Goal: Find specific page/section: Find specific page/section

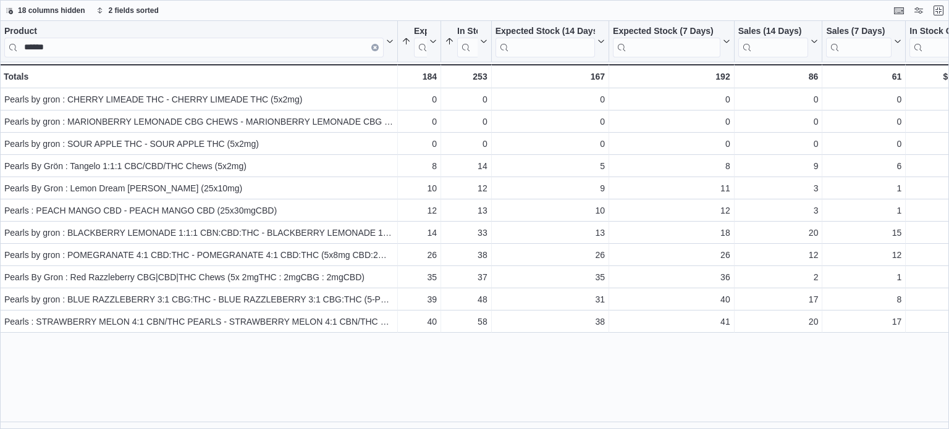
scroll to position [247, 0]
click at [936, 15] on button "Exit fullscreen" at bounding box center [938, 9] width 15 height 15
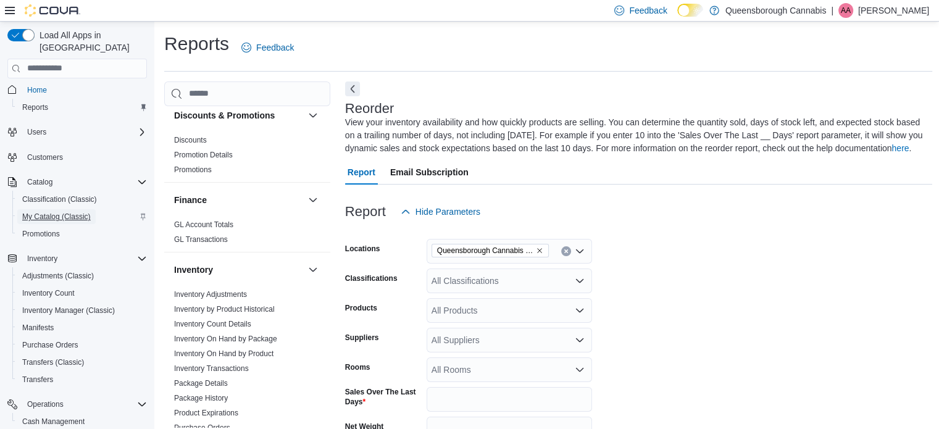
click at [35, 212] on span "My Catalog (Classic)" at bounding box center [56, 217] width 69 height 10
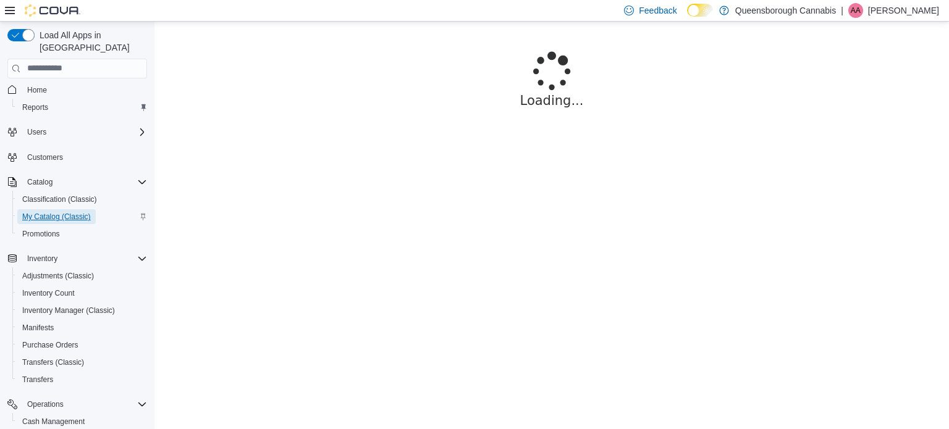
click at [19, 209] on link "My Catalog (Classic)" at bounding box center [56, 216] width 78 height 15
click at [53, 212] on span "My Catalog (Classic)" at bounding box center [56, 217] width 69 height 10
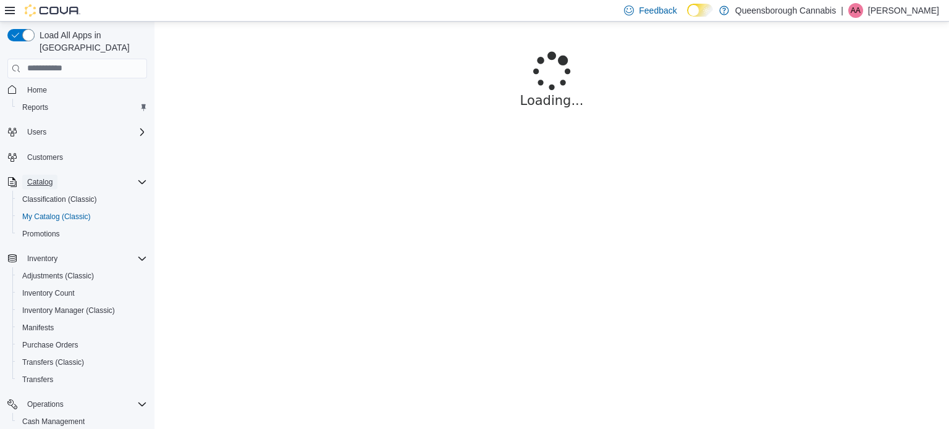
click at [39, 177] on span "Catalog" at bounding box center [39, 182] width 25 height 10
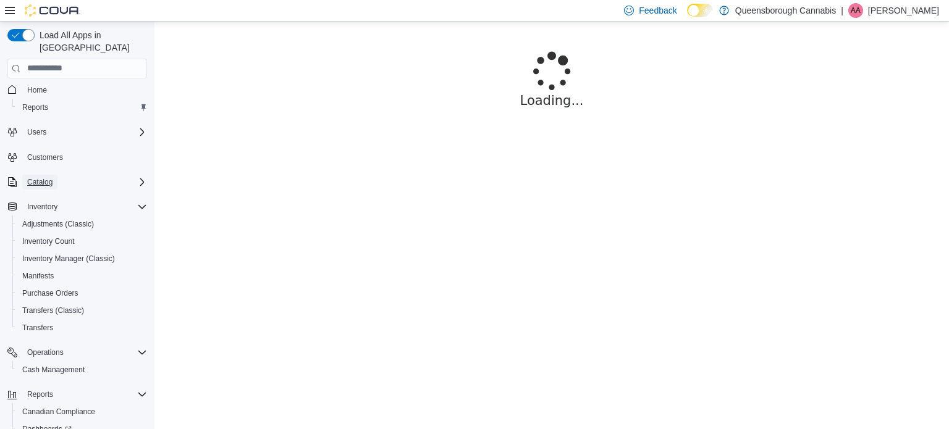
click at [55, 175] on button "Catalog" at bounding box center [39, 182] width 35 height 15
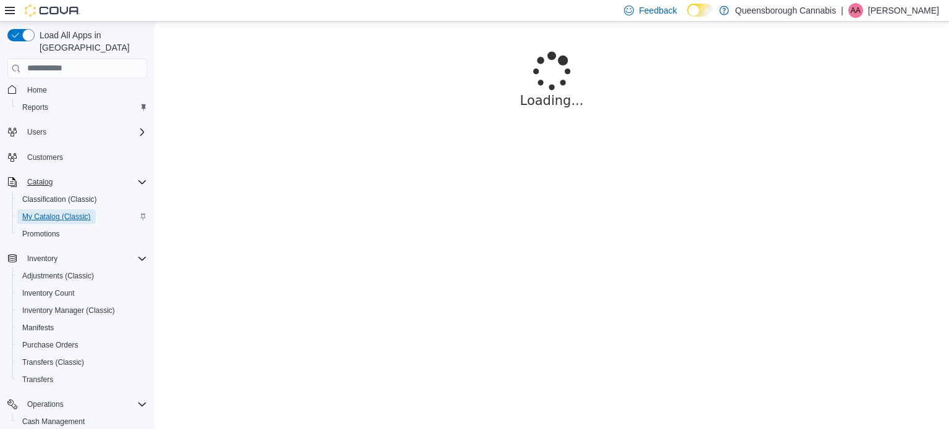
click at [58, 212] on span "My Catalog (Classic)" at bounding box center [56, 217] width 69 height 10
